Goal: Information Seeking & Learning: Learn about a topic

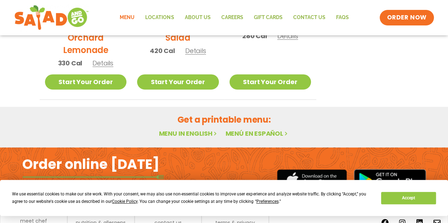
scroll to position [478, 0]
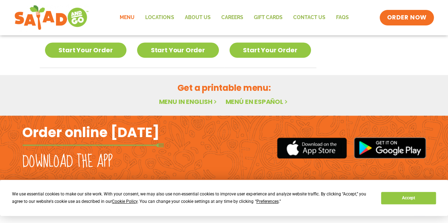
click at [193, 99] on link "Menu in English" at bounding box center [188, 101] width 59 height 9
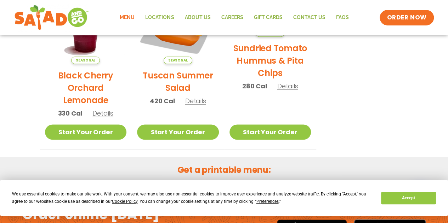
scroll to position [478, 0]
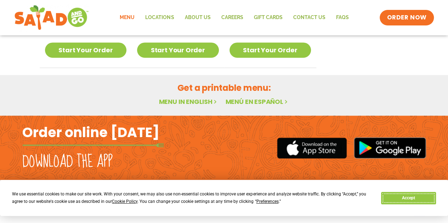
click at [392, 202] on button "Accept" at bounding box center [408, 198] width 55 height 12
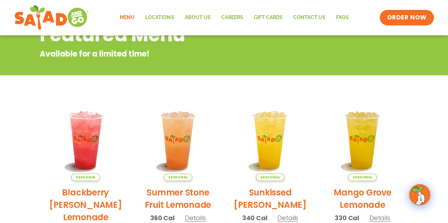
scroll to position [0, 0]
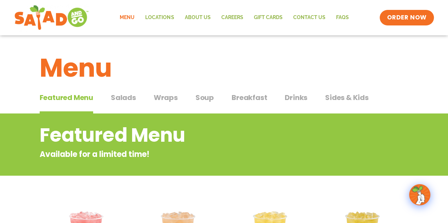
click at [133, 95] on span "Salads" at bounding box center [123, 97] width 25 height 11
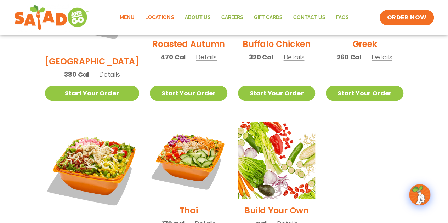
scroll to position [425, 0]
